Goal: Task Accomplishment & Management: Manage account settings

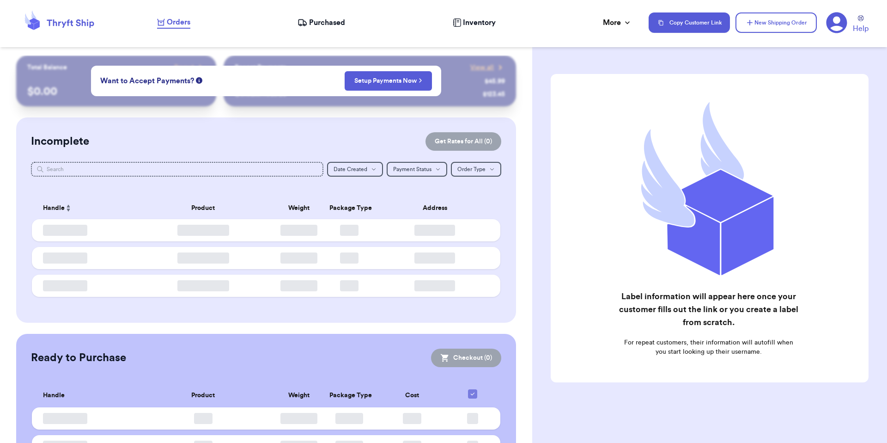
checkbox input "false"
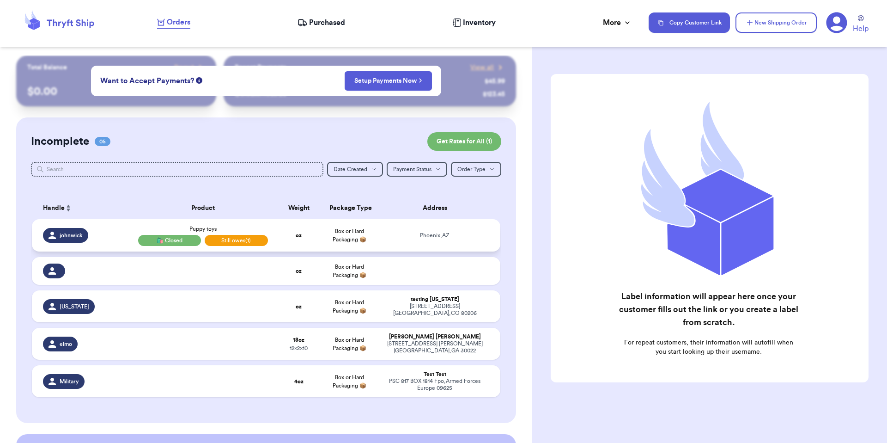
click at [194, 223] on td "Puppy toys 🛍️ Closed Still owes (1)" at bounding box center [203, 235] width 141 height 32
select select "AZ"
select select "unpaid"
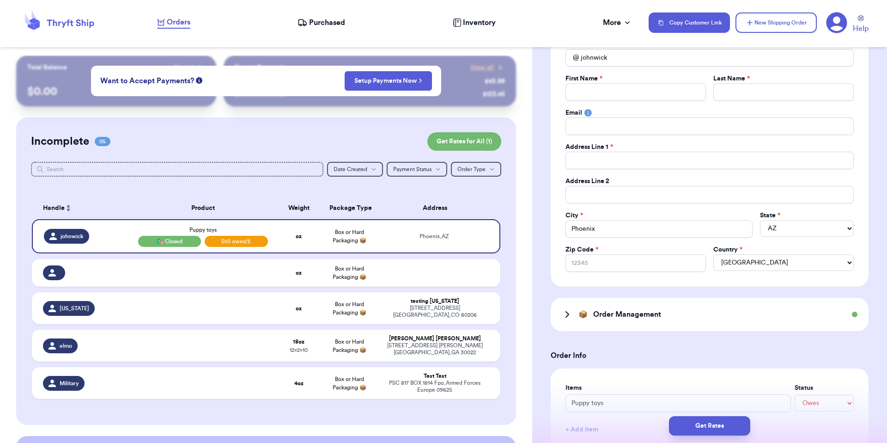
scroll to position [108, 0]
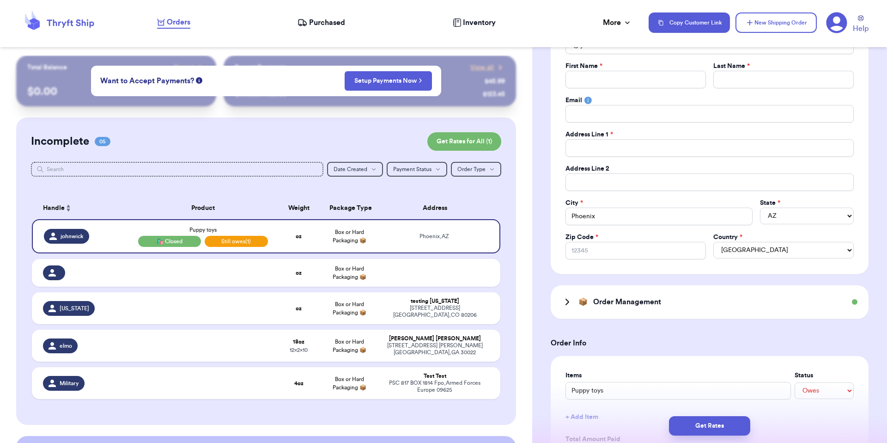
click at [582, 302] on span "📦" at bounding box center [582, 301] width 9 height 11
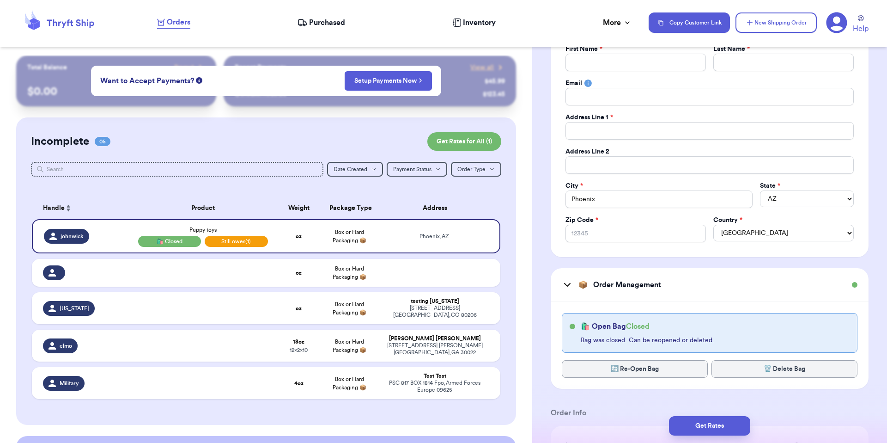
scroll to position [134, 0]
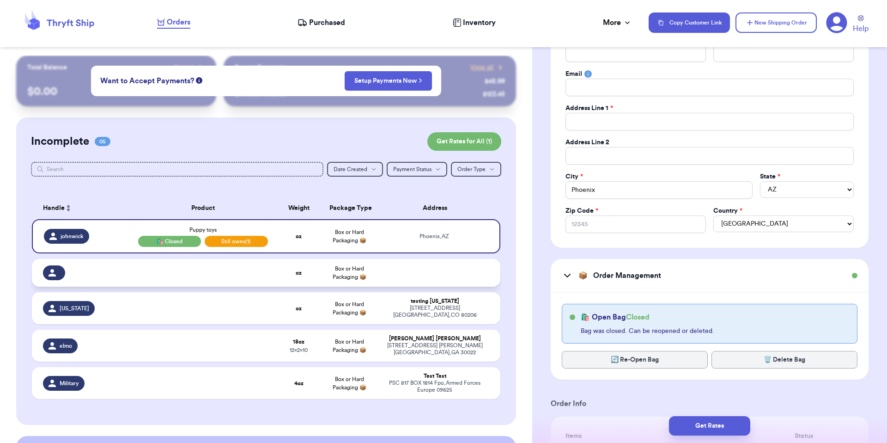
click at [245, 270] on td at bounding box center [203, 273] width 141 height 28
select select "unknown"
select select
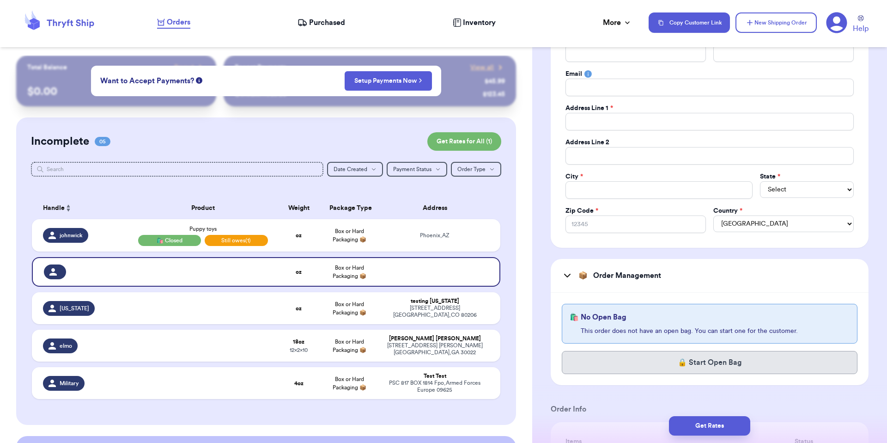
click at [631, 368] on button "🔒 Start Open Bag" at bounding box center [710, 362] width 296 height 23
click at [611, 371] on button "🔒 Start Open Bag" at bounding box center [710, 362] width 296 height 23
drag, startPoint x: 286, startPoint y: 311, endPoint x: 298, endPoint y: 311, distance: 12.0
click at [286, 311] on td "oz" at bounding box center [298, 308] width 50 height 32
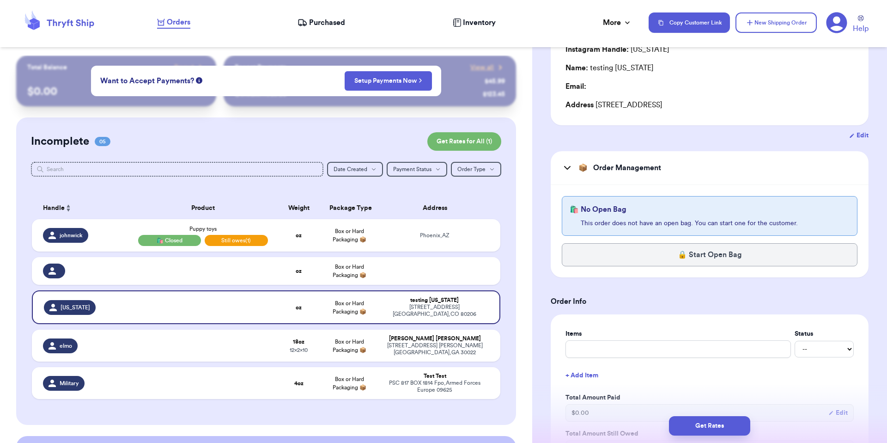
scroll to position [70, 0]
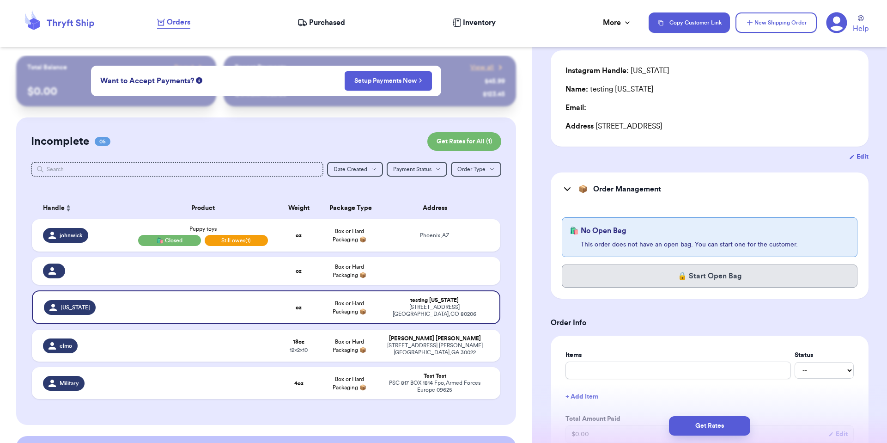
click at [587, 278] on button "🔒 Start Open Bag" at bounding box center [710, 275] width 296 height 23
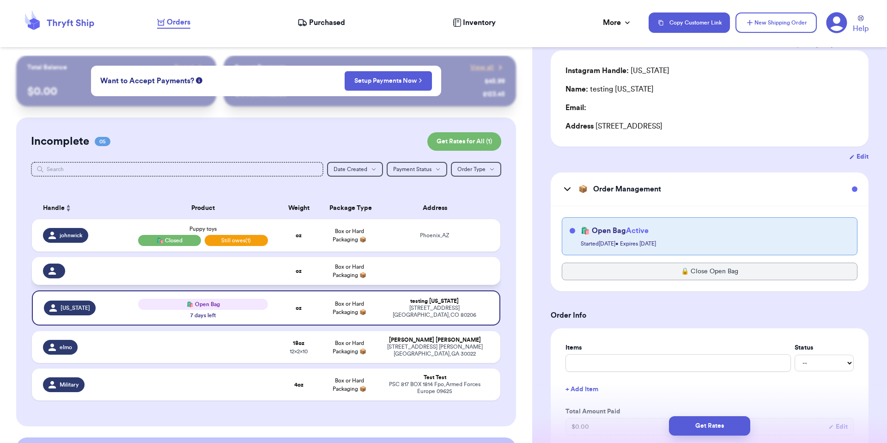
click at [293, 264] on td "oz" at bounding box center [298, 271] width 50 height 28
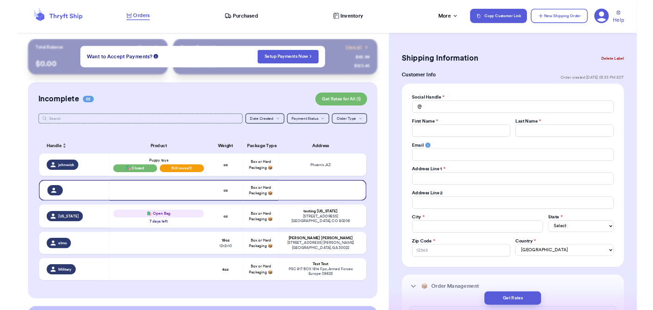
scroll to position [0, 0]
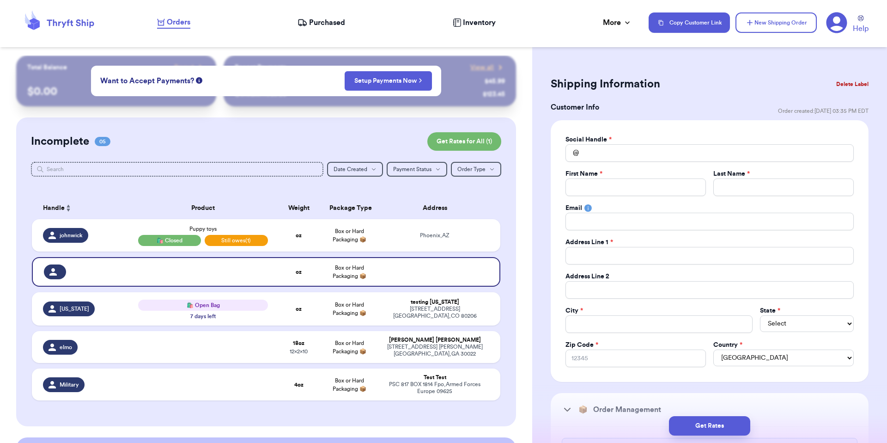
click at [862, 78] on button "Delete Label" at bounding box center [852, 84] width 40 height 20
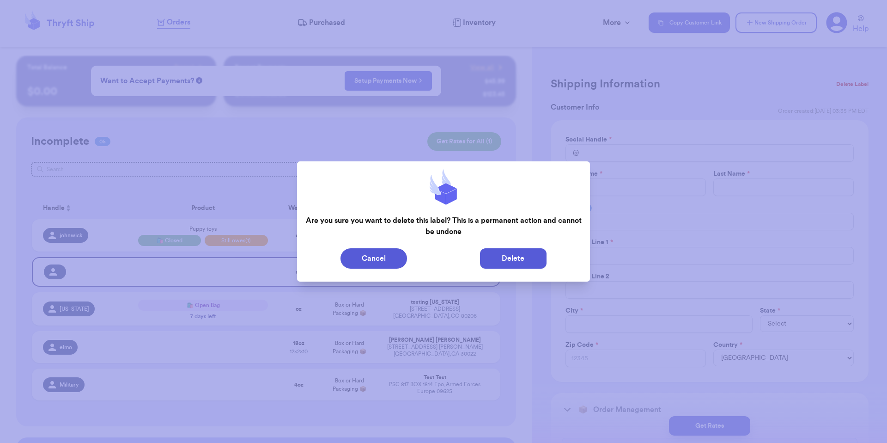
click at [530, 258] on button "Delete" at bounding box center [513, 258] width 67 height 20
type input "Puppy toys"
select select "unpaid"
type input "Phoenix"
select select "AZ"
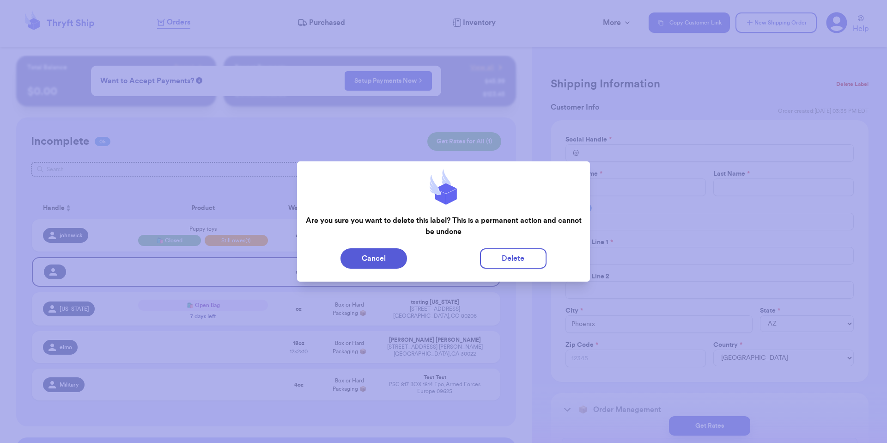
type input "johnwick"
